Goal: Transaction & Acquisition: Purchase product/service

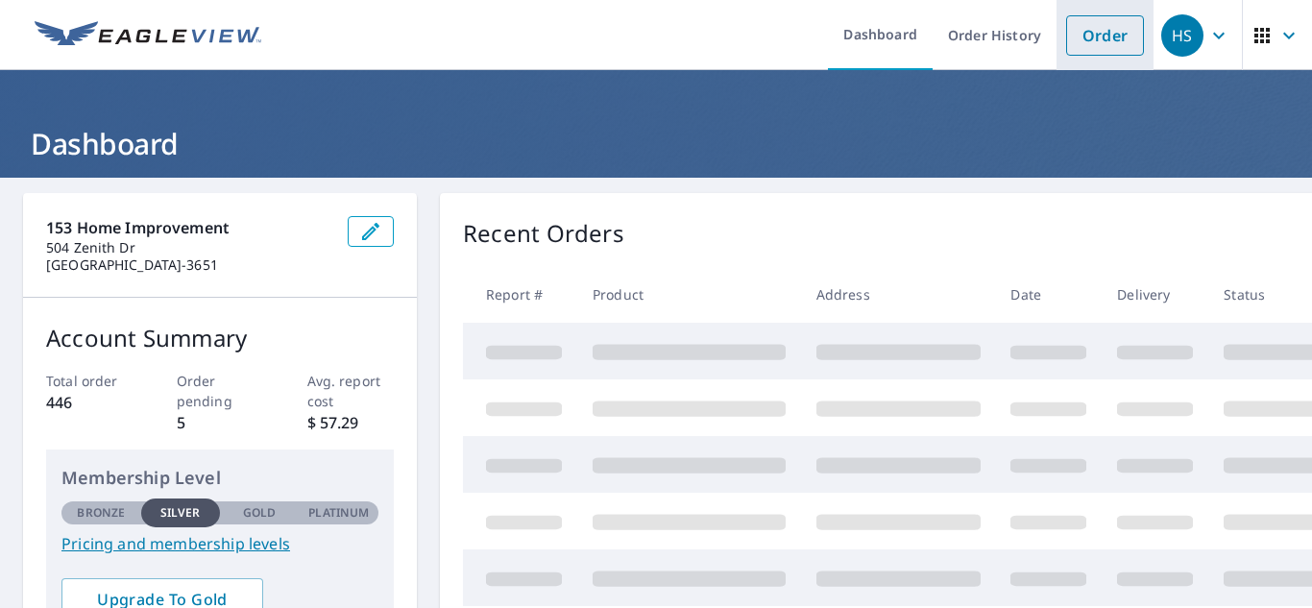
click at [1069, 43] on link "Order" at bounding box center [1105, 35] width 78 height 40
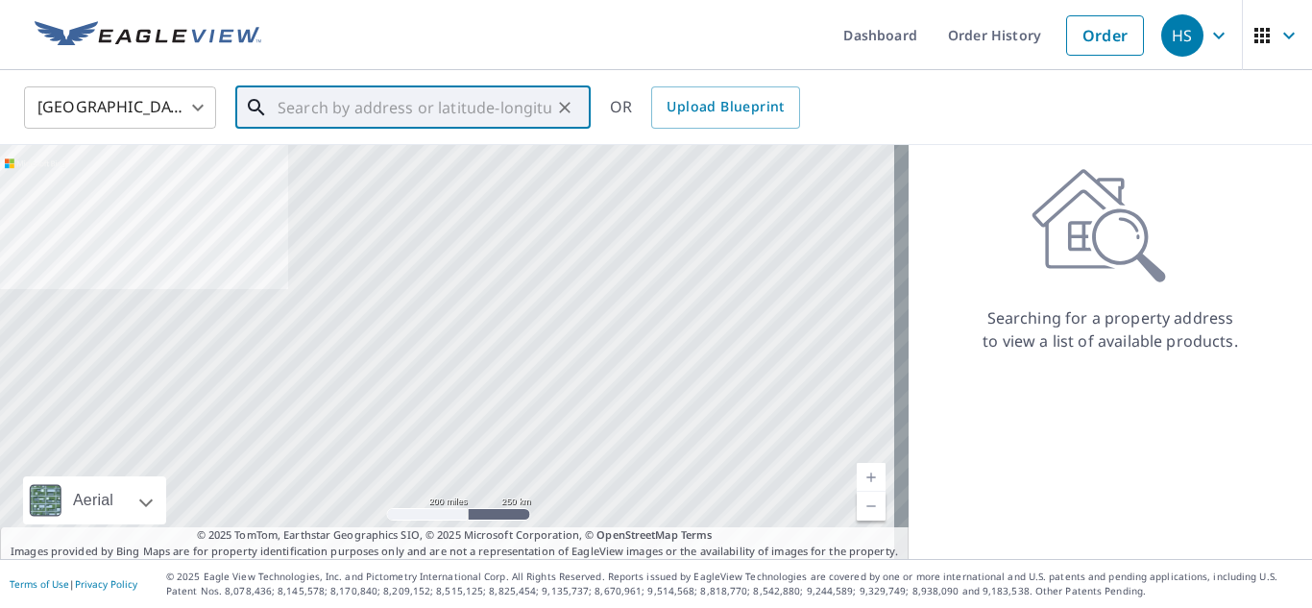
click at [426, 105] on input "text" at bounding box center [415, 108] width 274 height 54
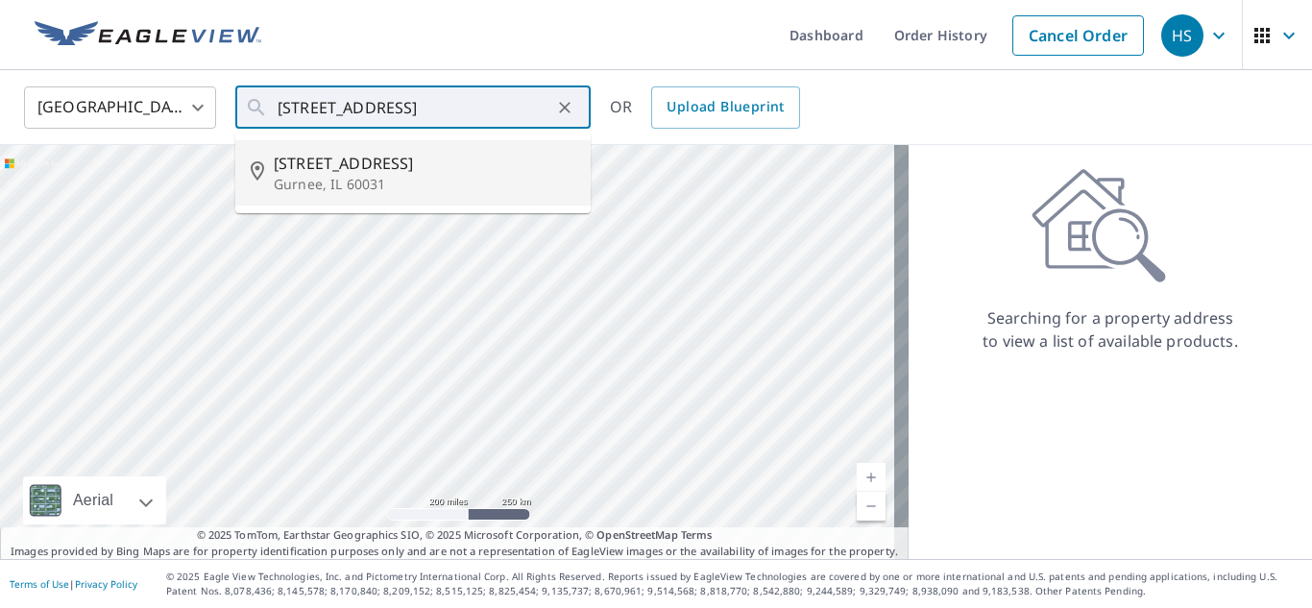
type input "[STREET_ADDRESS]"
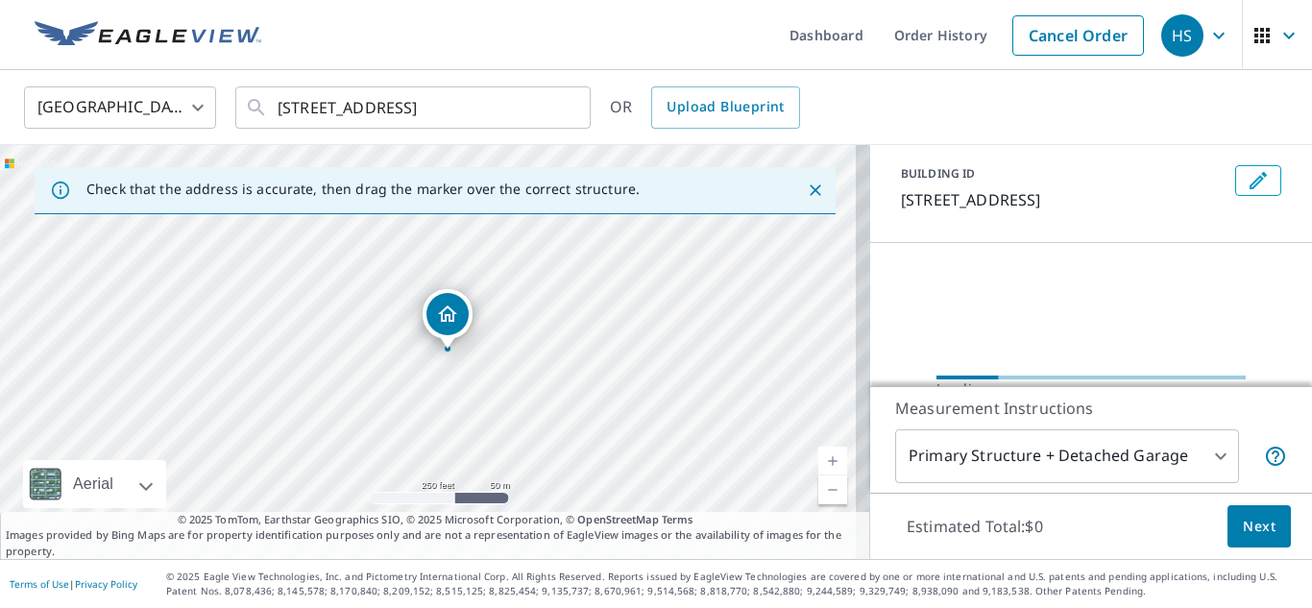
scroll to position [96, 0]
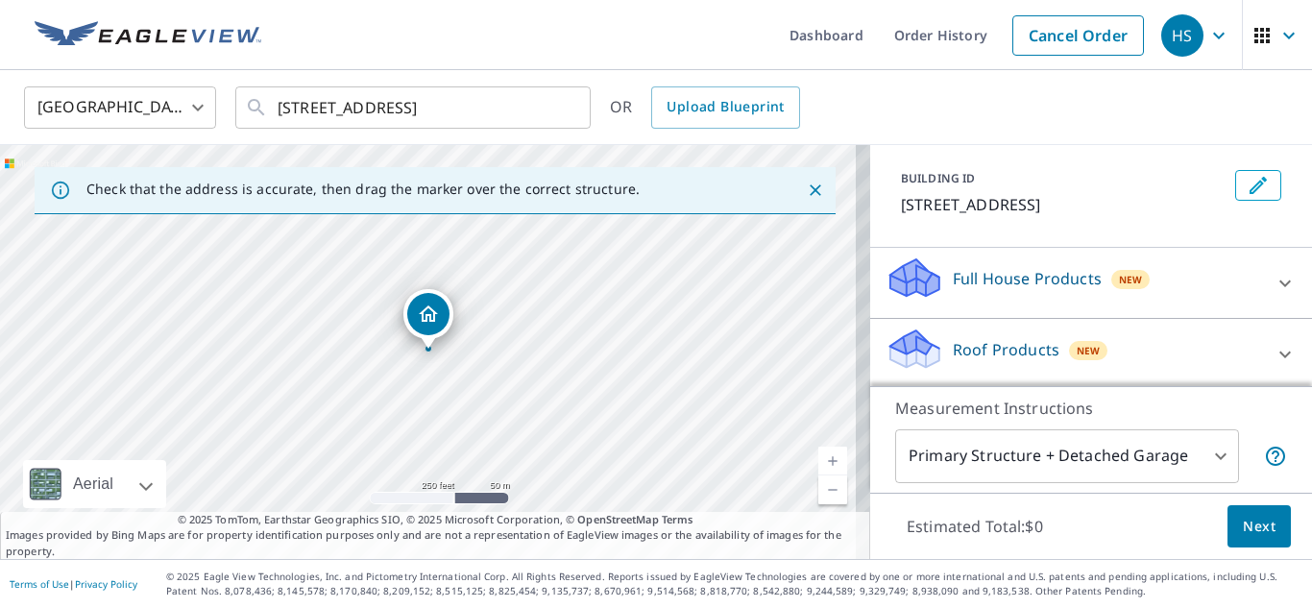
click at [1009, 335] on div "Roof Products New" at bounding box center [1074, 354] width 377 height 55
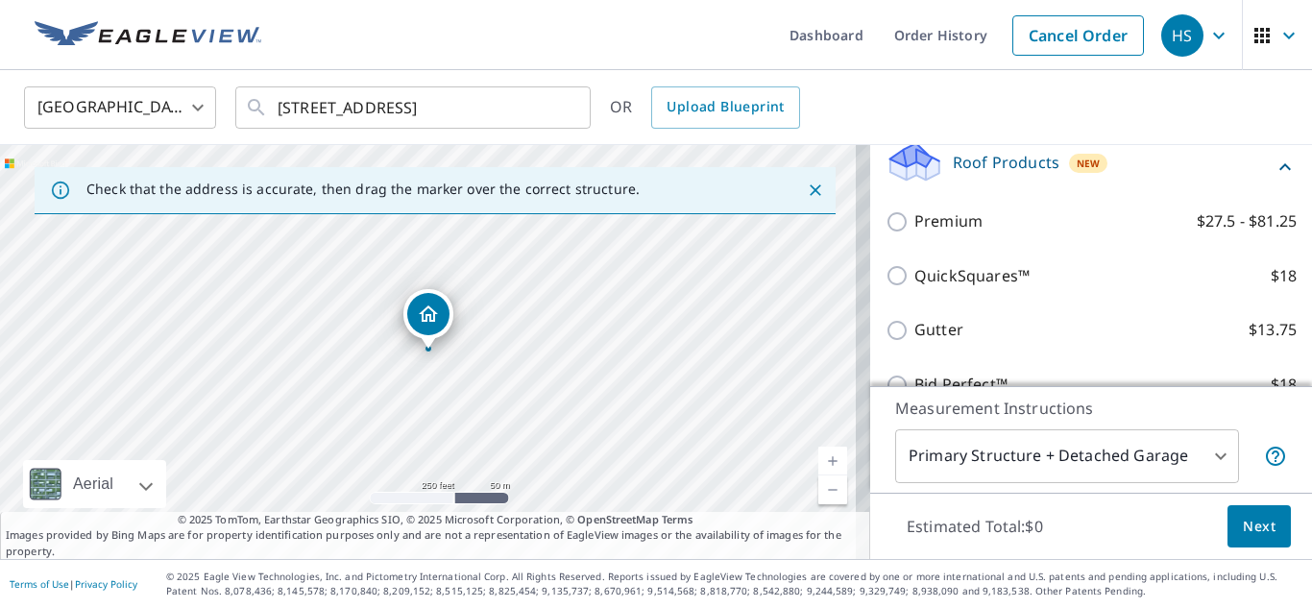
scroll to position [288, 0]
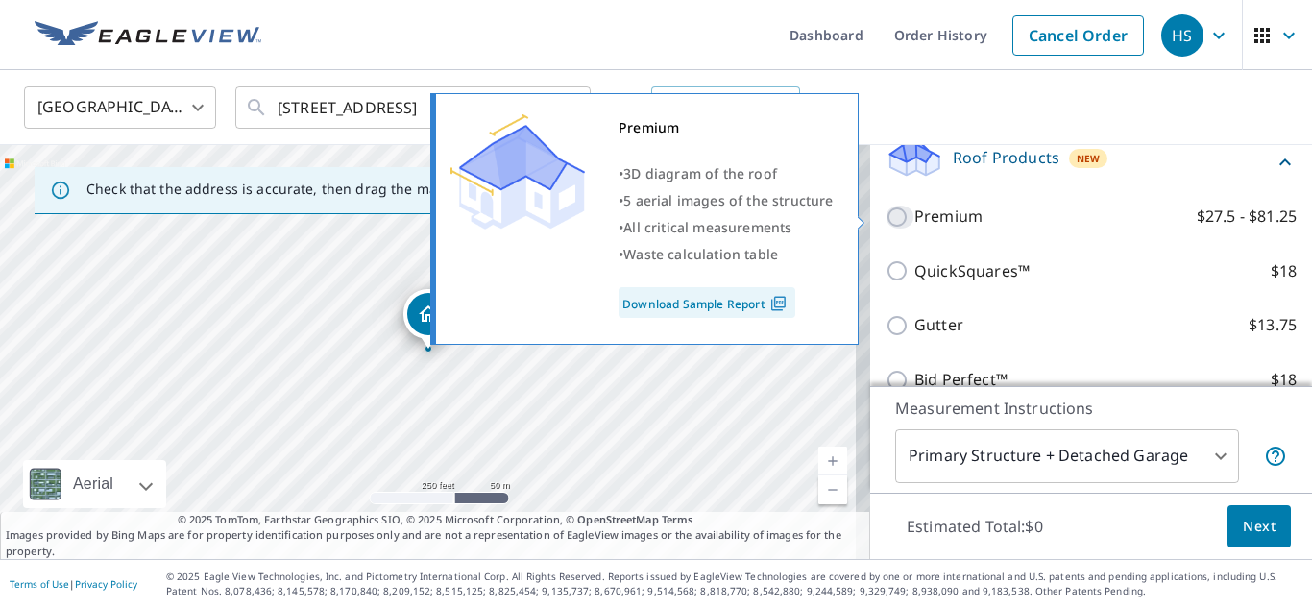
click at [890, 218] on input "Premium $27.5 - $81.25" at bounding box center [900, 217] width 29 height 23
checkbox input "true"
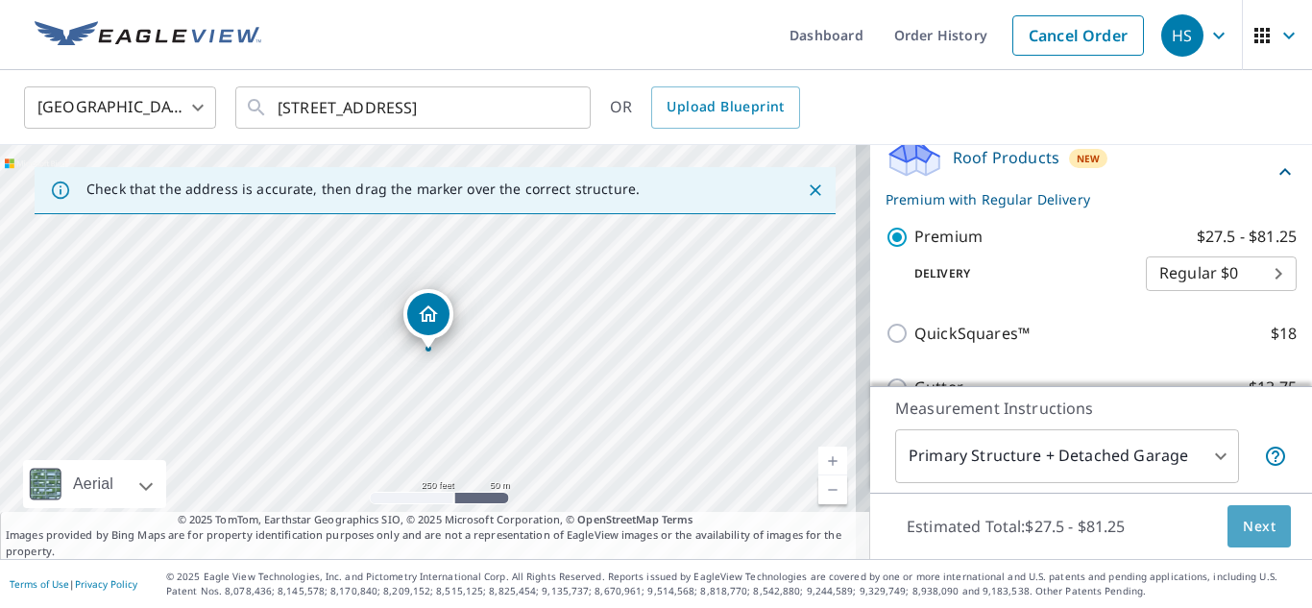
click at [1255, 523] on span "Next" at bounding box center [1259, 527] width 33 height 24
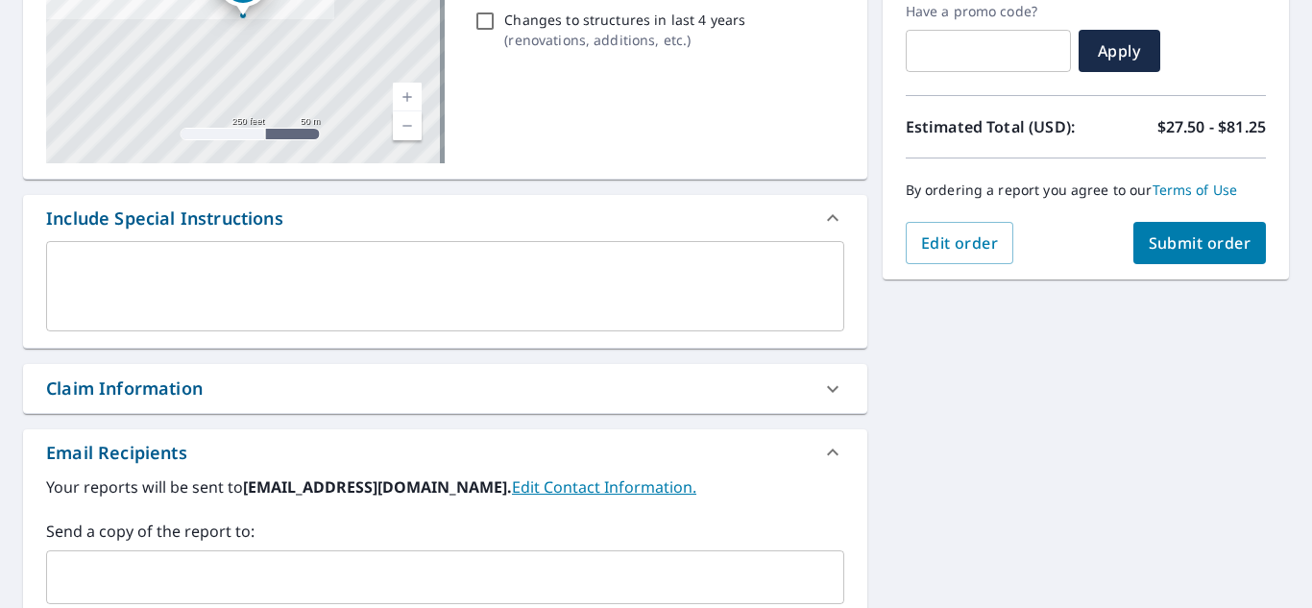
scroll to position [288, 0]
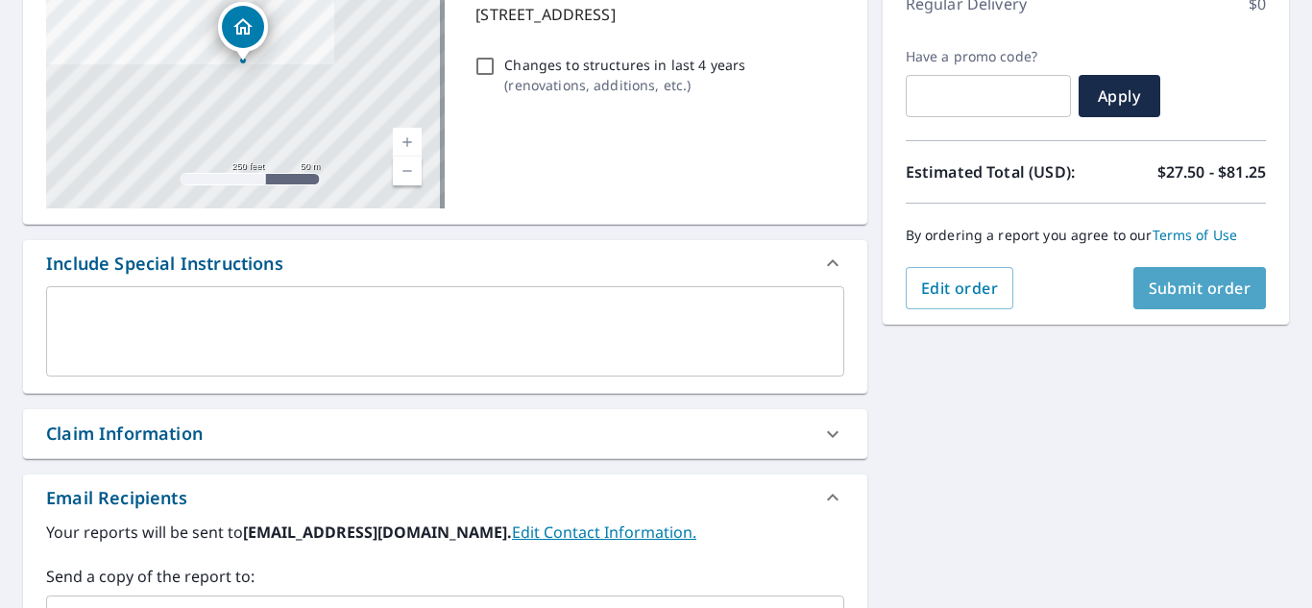
click at [1169, 291] on span "Submit order" at bounding box center [1200, 288] width 103 height 21
